Goal: Navigation & Orientation: Find specific page/section

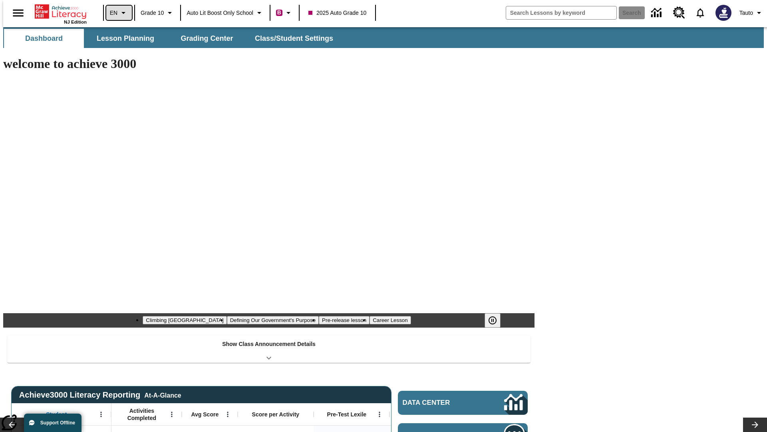
click at [119, 13] on icon "Language: EN, Select a language" at bounding box center [124, 13] width 10 height 10
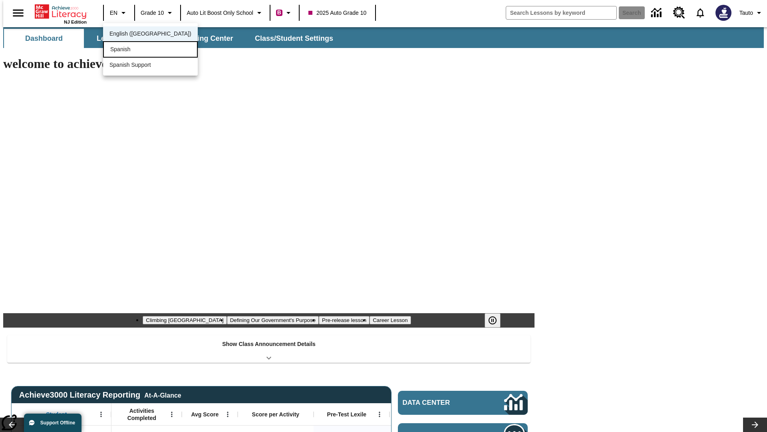
click at [133, 50] on div "Spanish" at bounding box center [150, 49] width 95 height 16
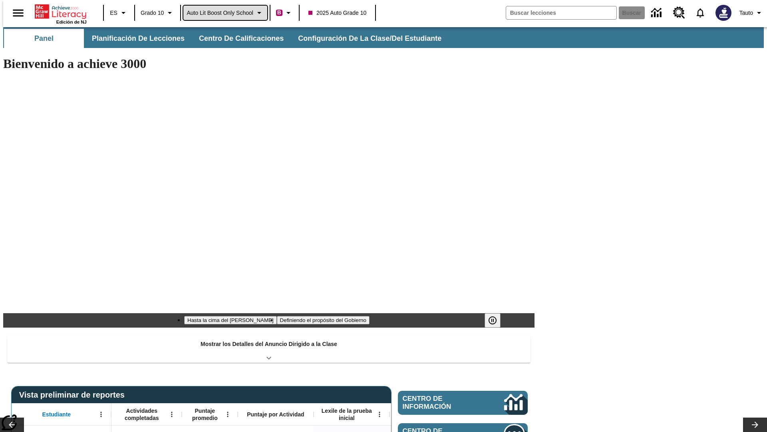
click at [225, 13] on span "Auto Lit Boost only School" at bounding box center [220, 13] width 67 height 8
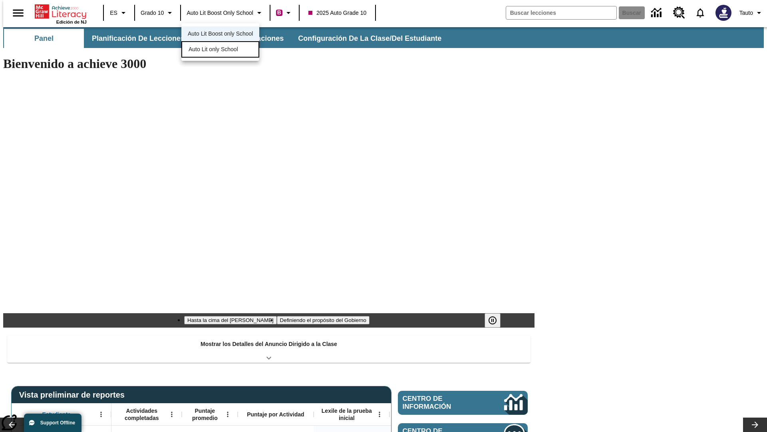
click at [214, 50] on span "Auto Lit only School" at bounding box center [214, 49] width 50 height 8
